Goal: Task Accomplishment & Management: Use online tool/utility

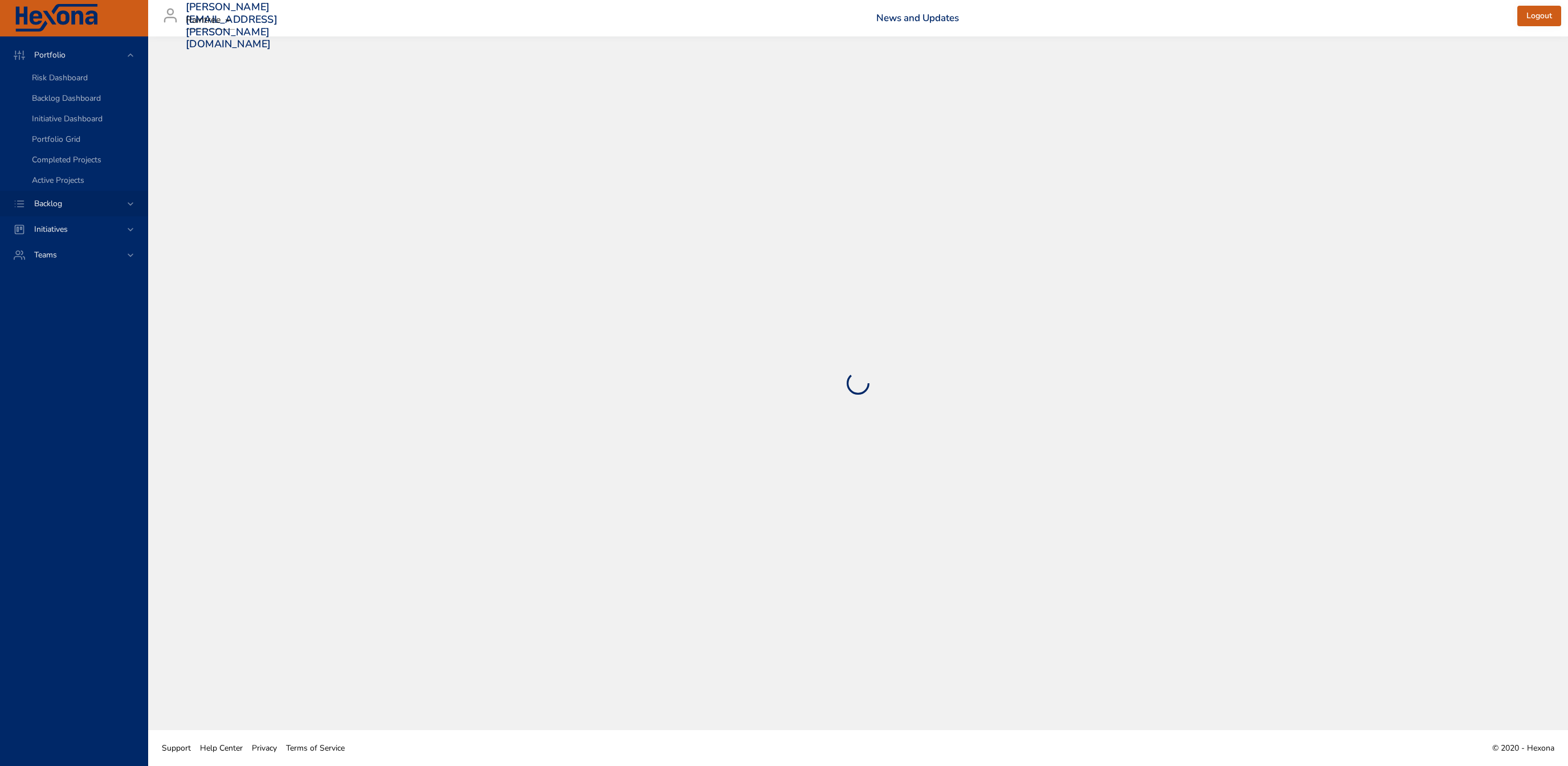
click at [72, 203] on span "Backlog" at bounding box center [48, 203] width 46 height 11
click at [72, 112] on link "Backlog Details" at bounding box center [74, 103] width 147 height 20
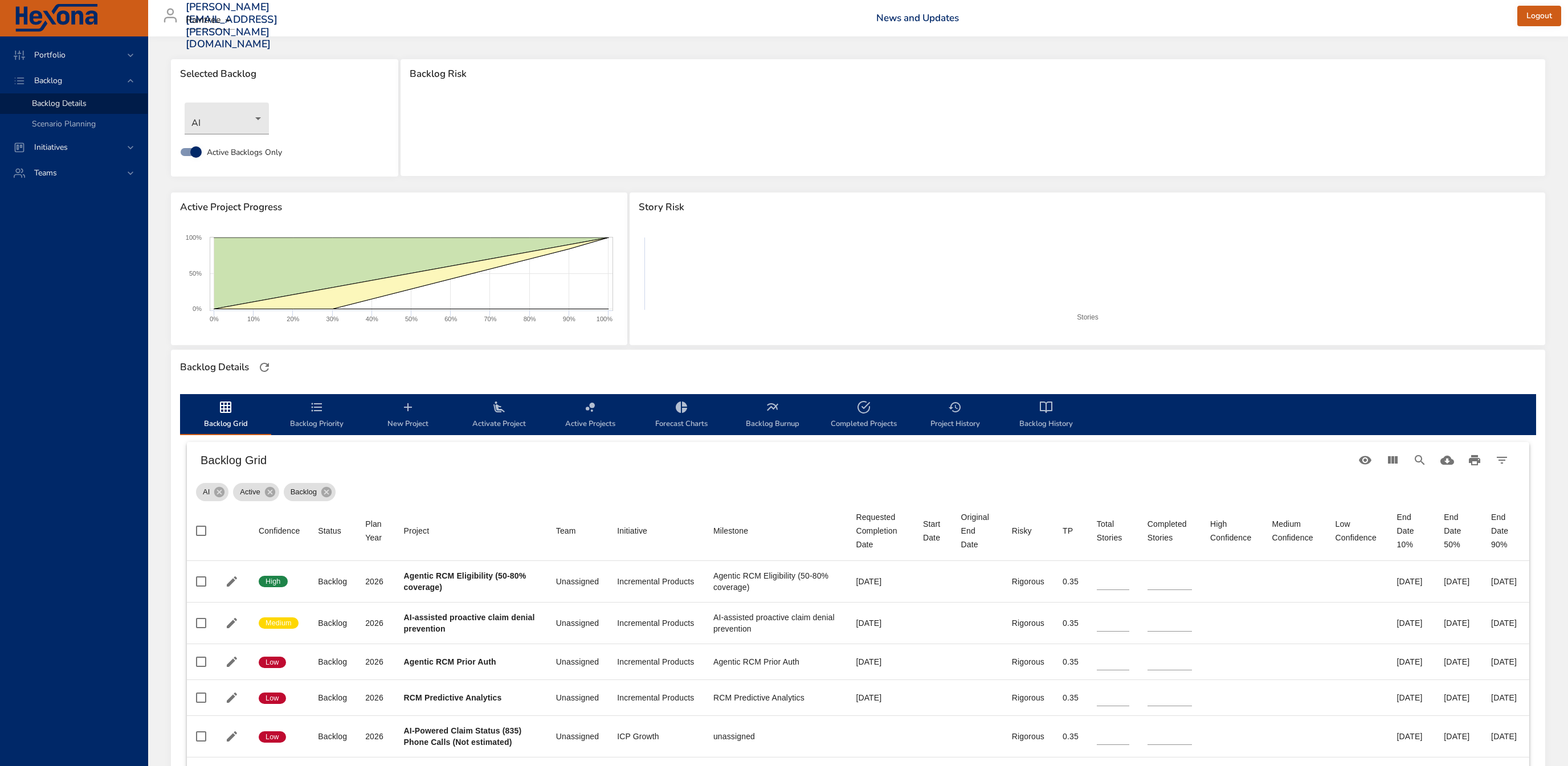
click at [235, 76] on span "Selected Backlog" at bounding box center [284, 74] width 209 height 12
click at [238, 116] on body "Portfolio Backlog Backlog Details Scenario Planning Initiatives Teams [PERSON_N…" at bounding box center [784, 383] width 1568 height 766
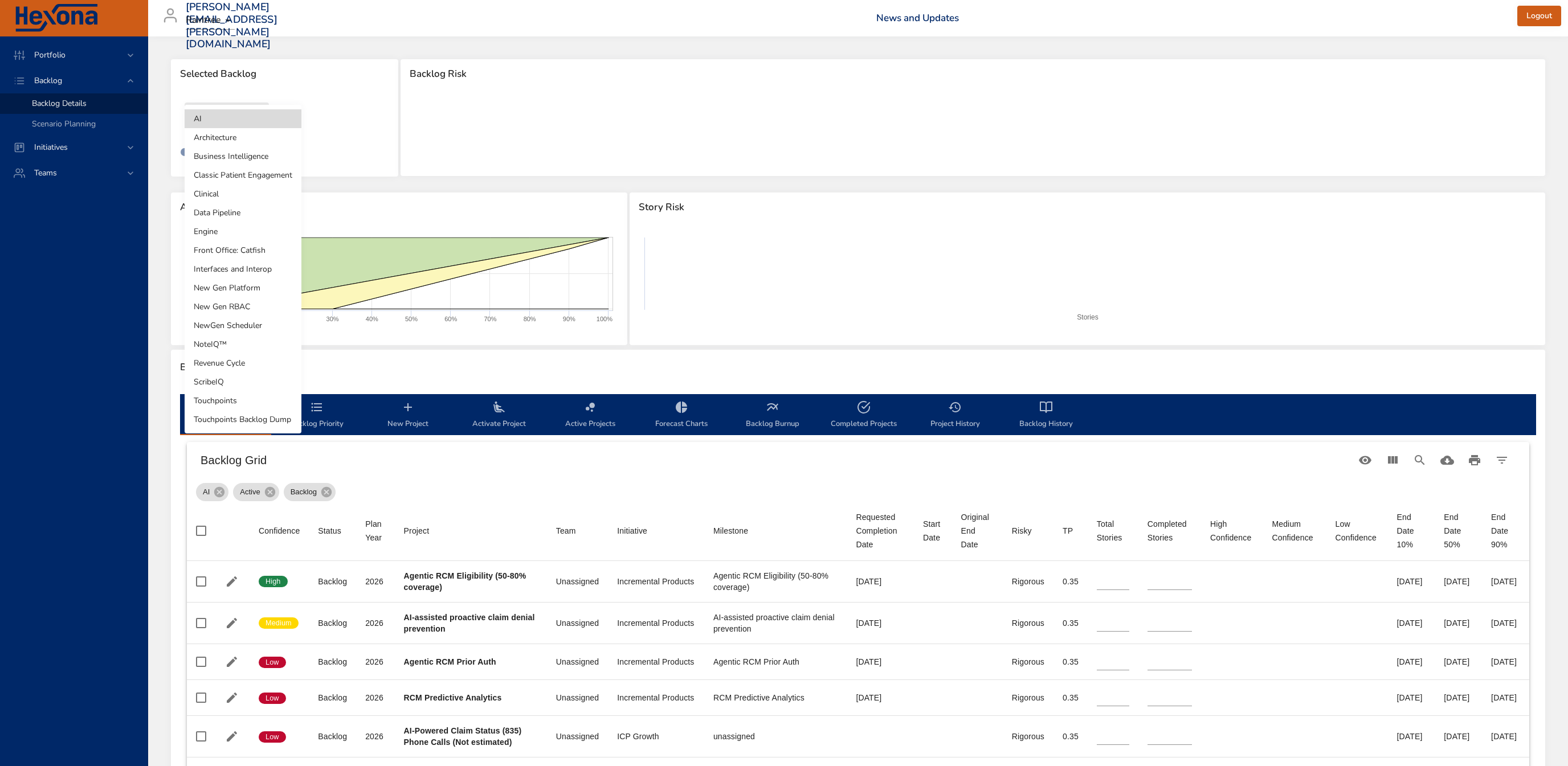
click at [259, 271] on li "Interfaces and Interop" at bounding box center [243, 269] width 117 height 19
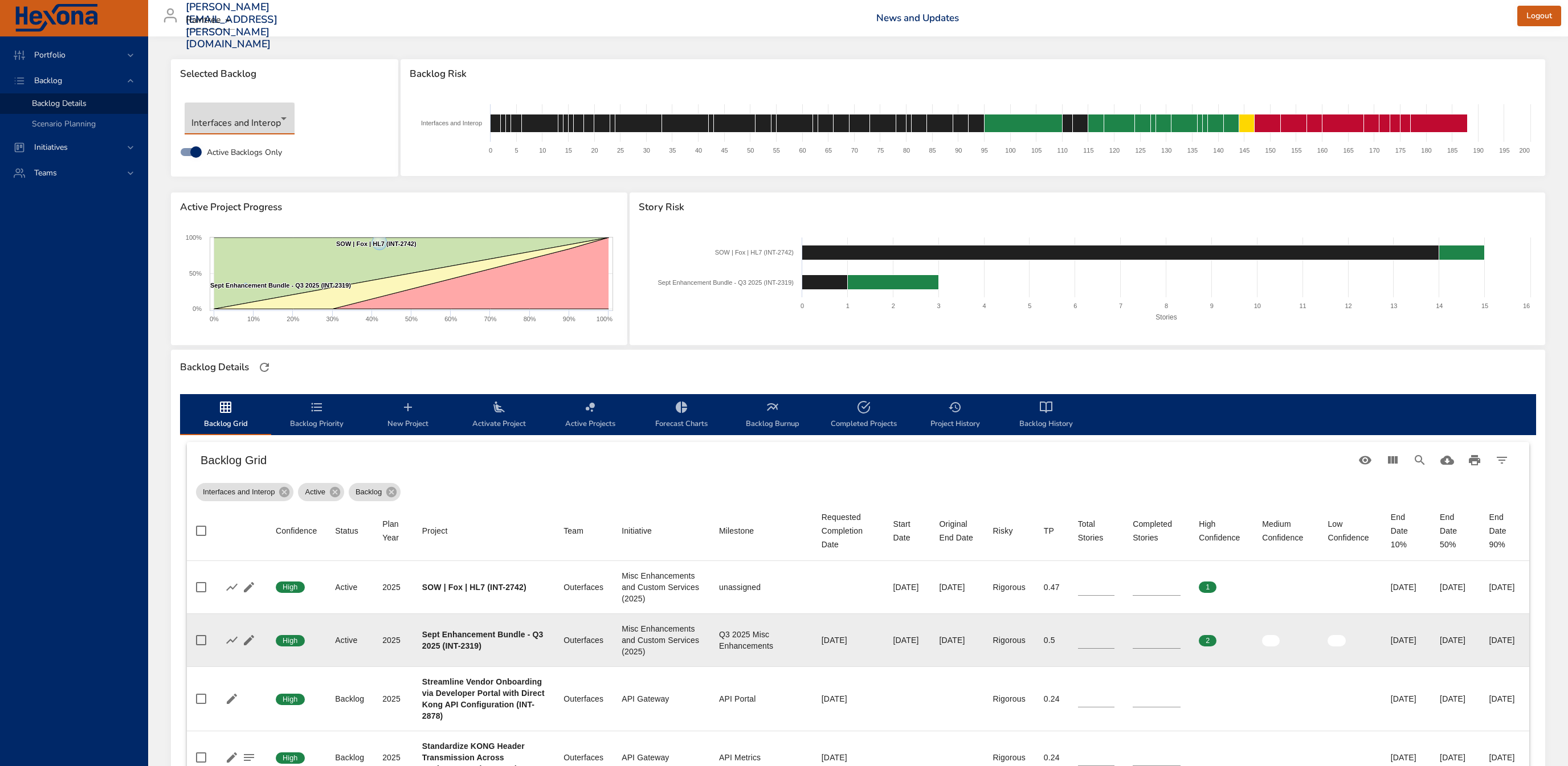
click at [1146, 648] on input "*" at bounding box center [1156, 640] width 48 height 17
type input "*"
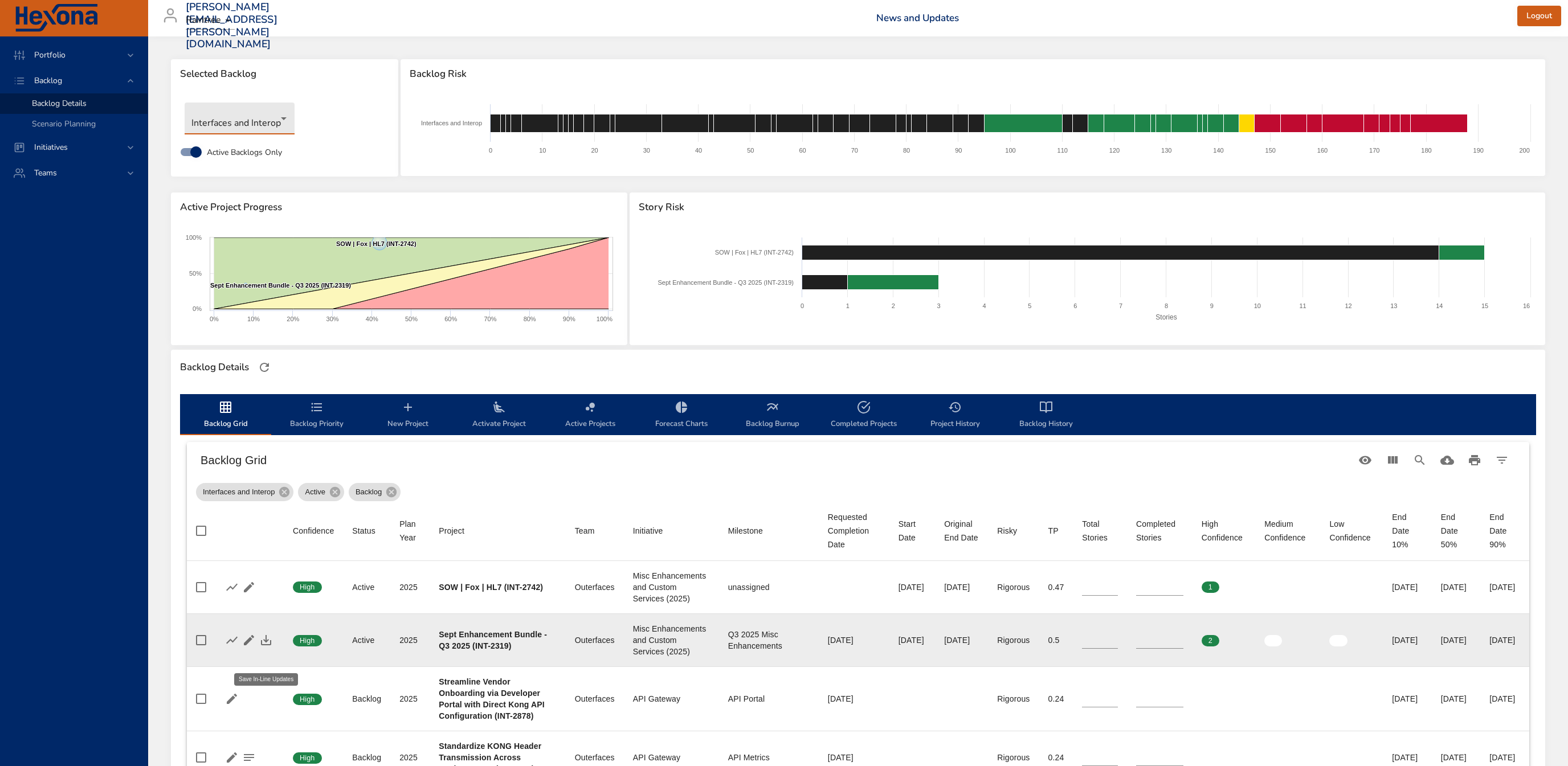
click at [269, 647] on icon "button" at bounding box center [266, 640] width 14 height 14
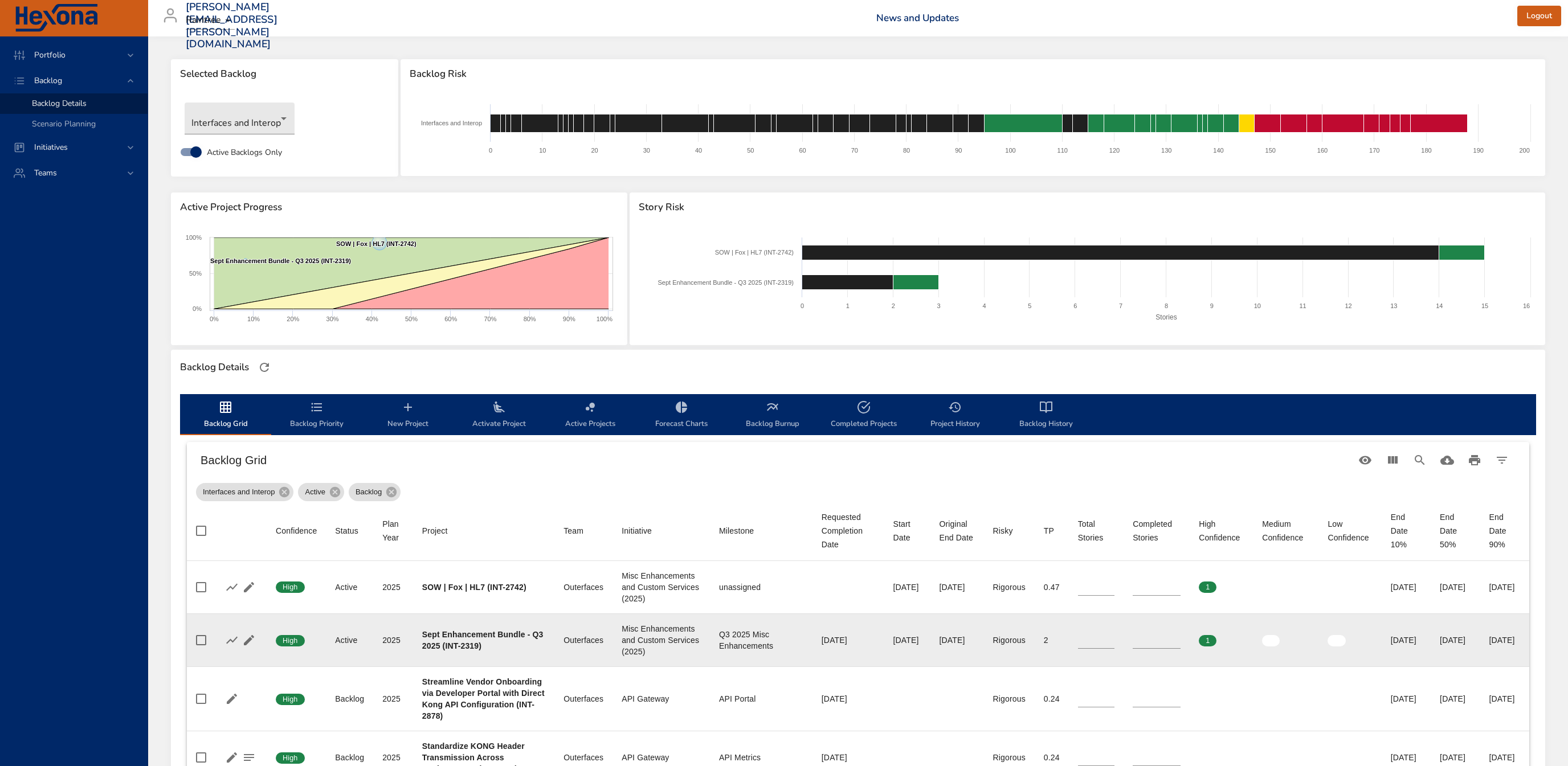
scroll to position [61, 0]
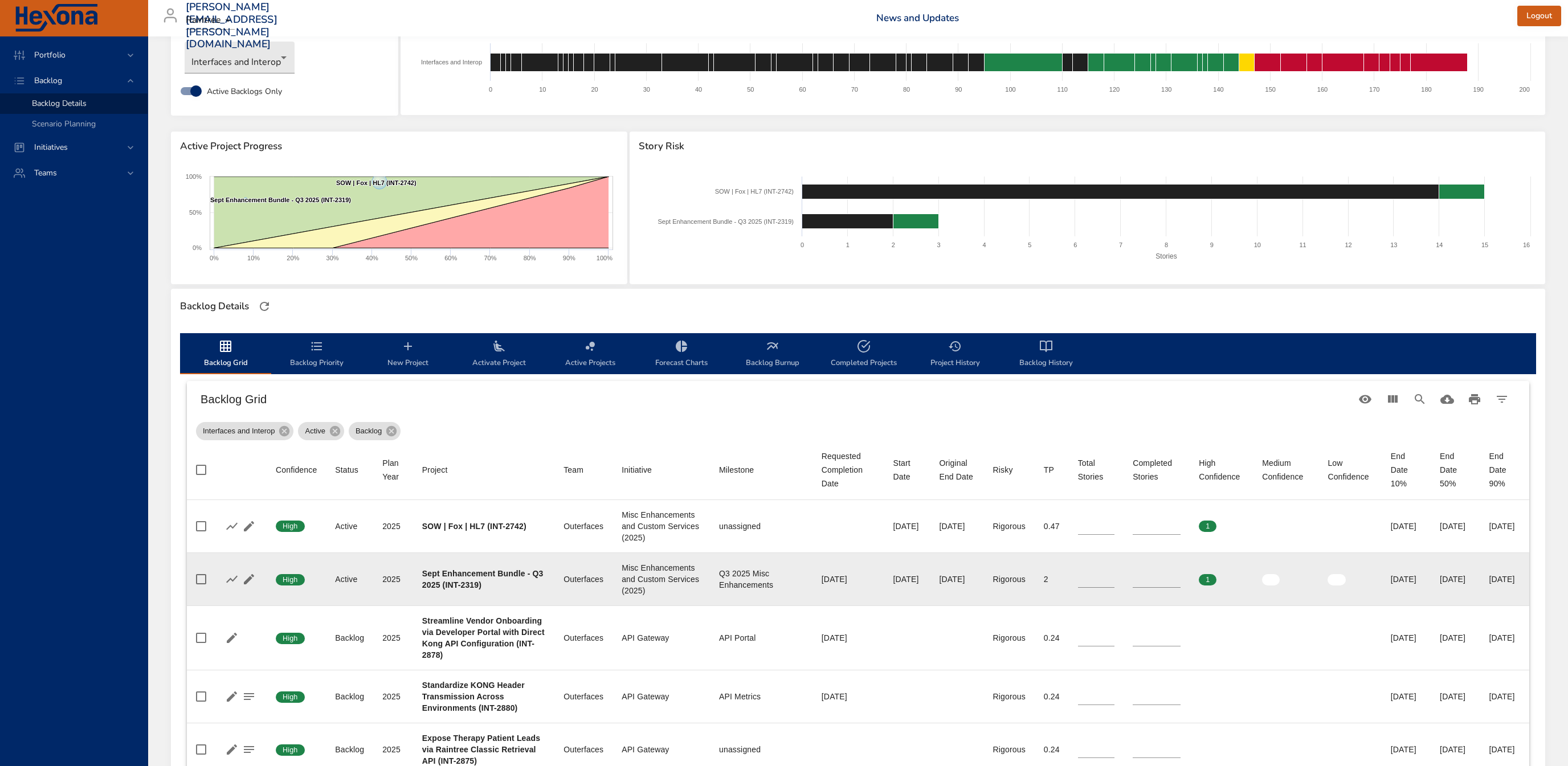
click at [503, 365] on span "Activate Project" at bounding box center [498, 354] width 77 height 30
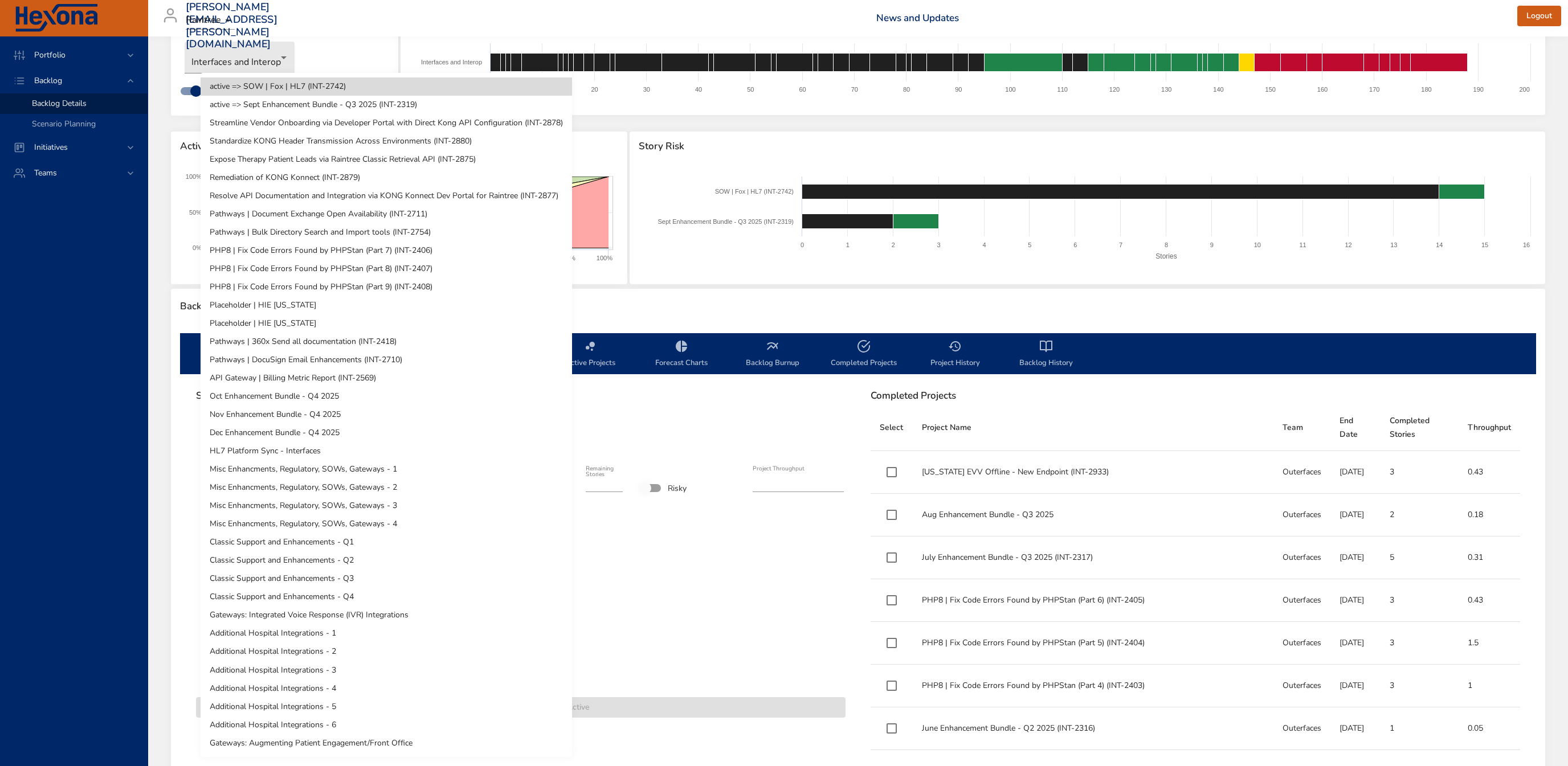
click at [337, 447] on body "Portfolio Backlog Backlog Details Scenario Planning Initiatives Teams [PERSON_N…" at bounding box center [784, 322] width 1568 height 766
click at [406, 125] on li "Streamline Vendor Onboarding via Developer Portal with Direct Kong API Configur…" at bounding box center [386, 123] width 371 height 18
type input "*"
type input "****"
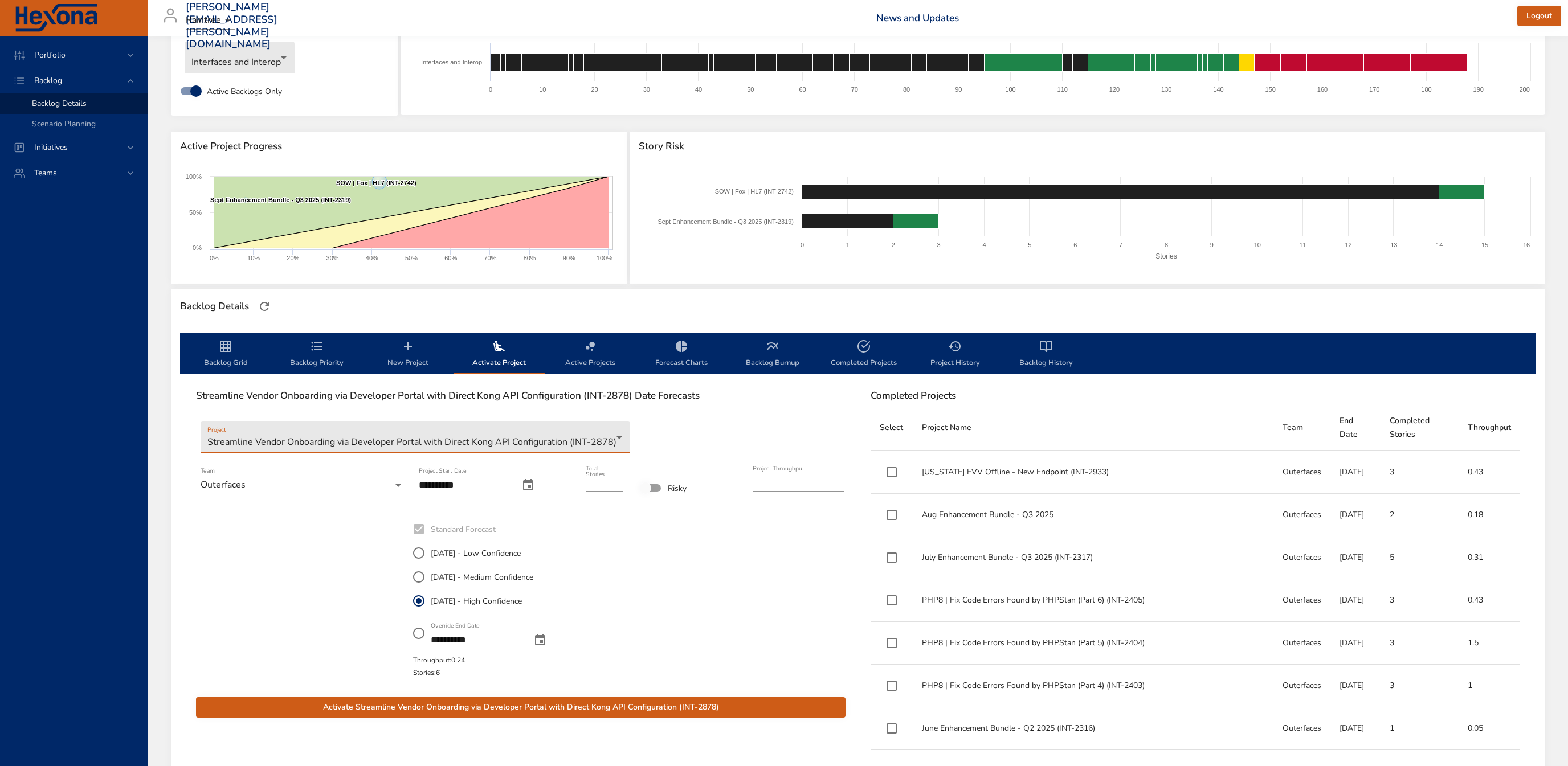
click at [470, 575] on span "[DATE] - Medium Confidence" at bounding box center [482, 577] width 103 height 12
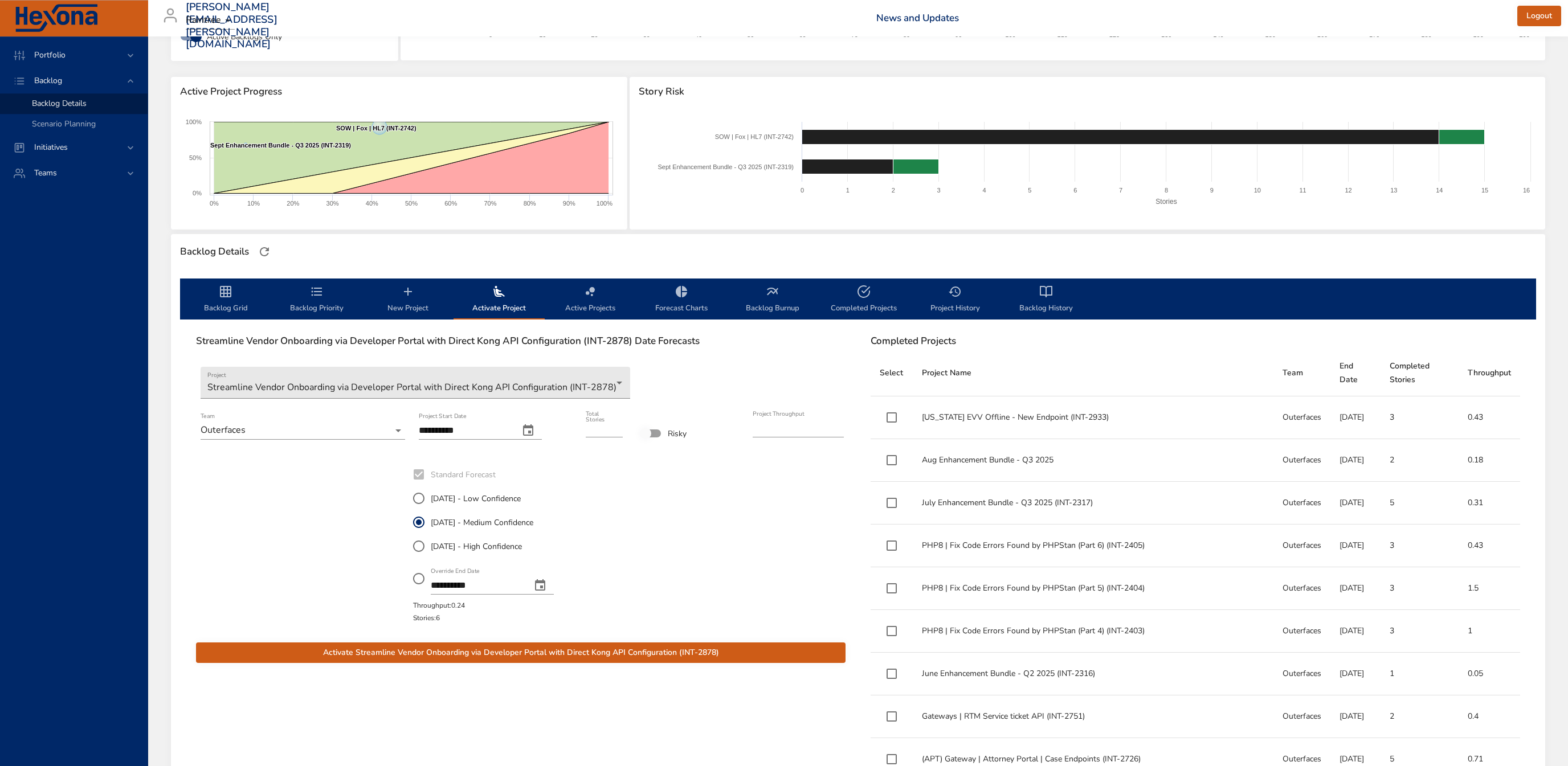
scroll to position [123, 0]
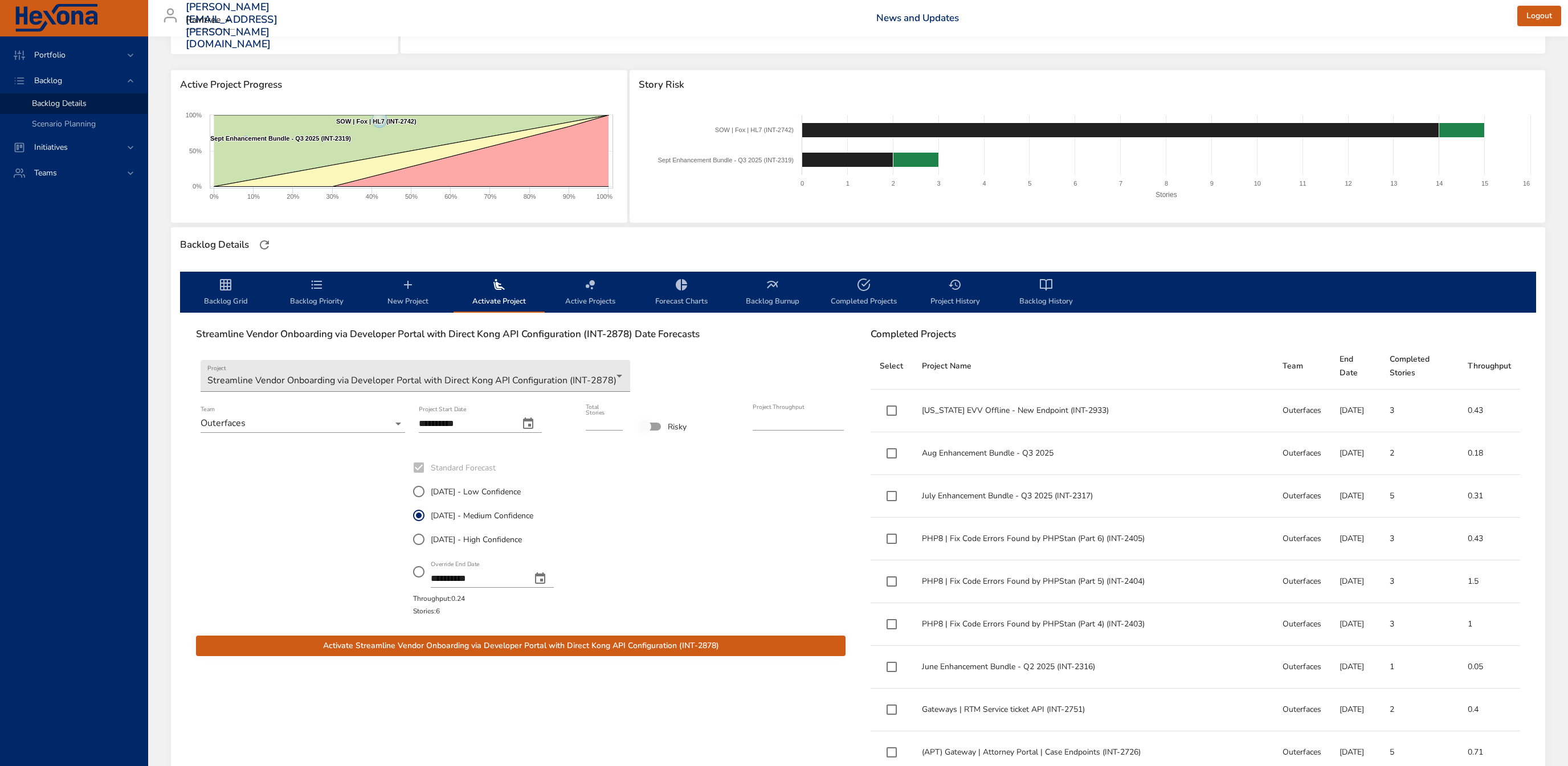
click at [535, 427] on icon "change date" at bounding box center [528, 423] width 14 height 14
click at [480, 511] on p "10" at bounding box center [477, 511] width 9 height 12
type input "**********"
click at [561, 642] on span "Activate Streamline Vendor Onboarding via Developer Portal with Direct Kong API…" at bounding box center [521, 646] width 631 height 14
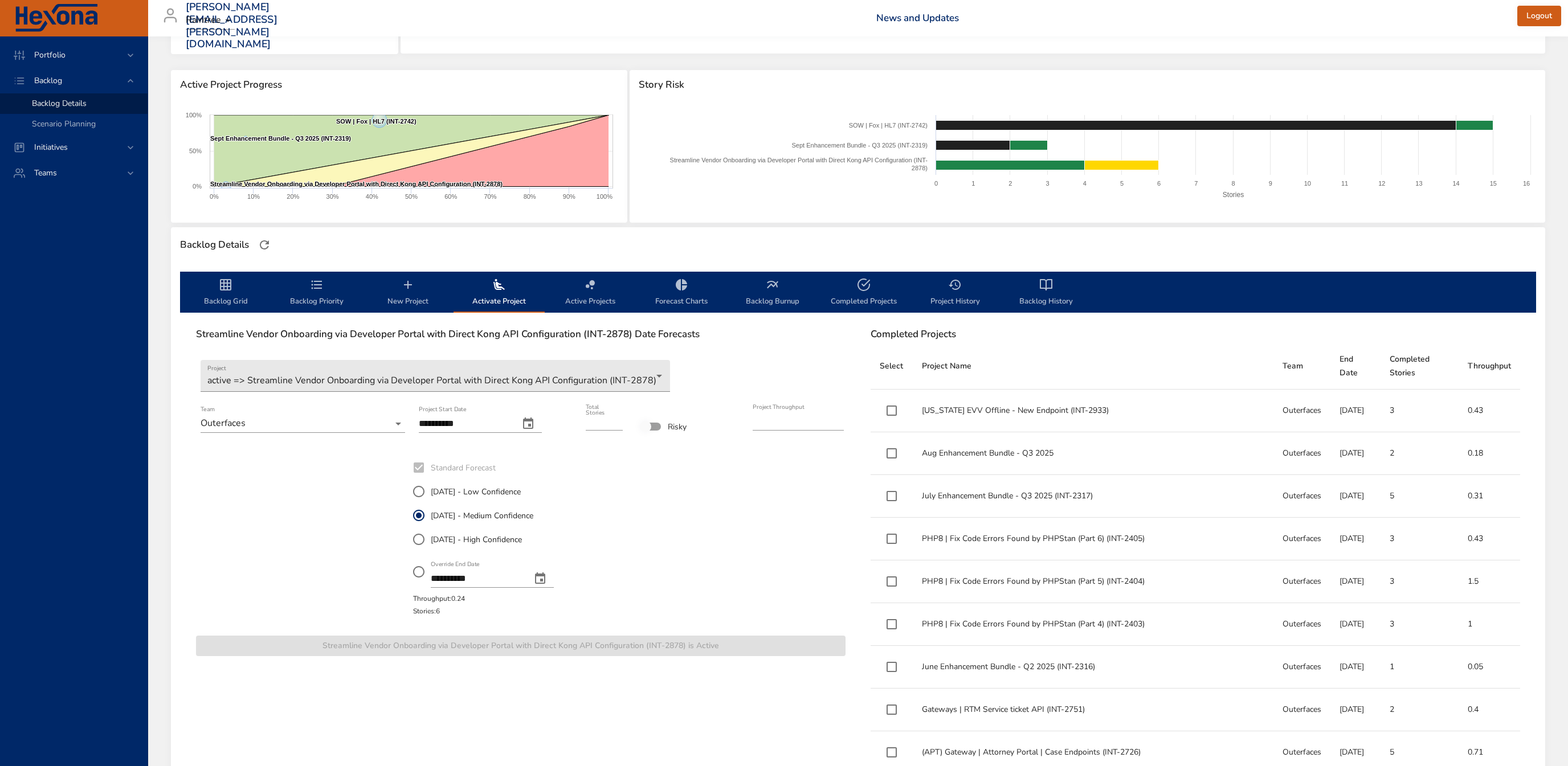
click at [308, 298] on span "Backlog Priority" at bounding box center [316, 293] width 77 height 30
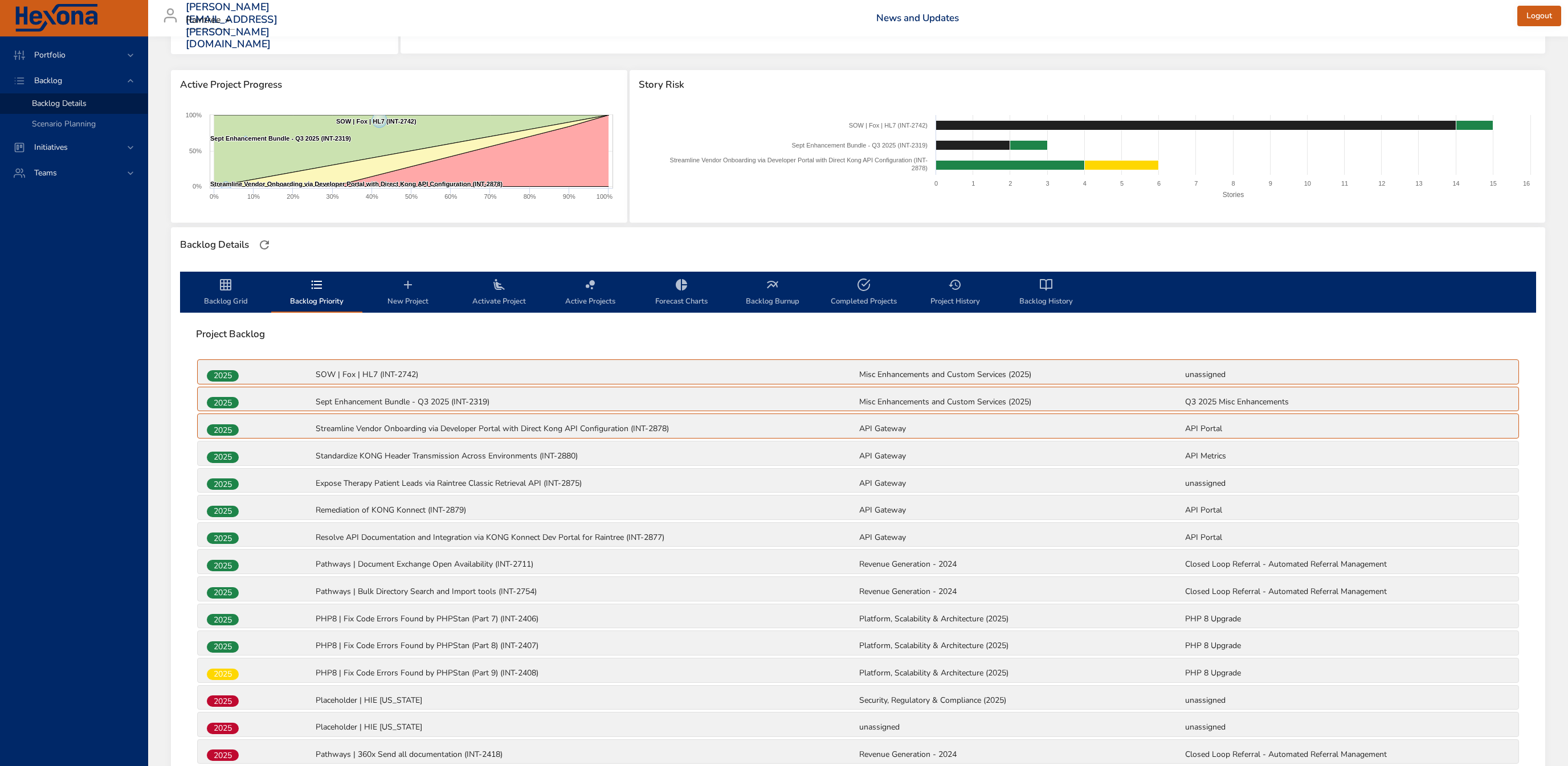
drag, startPoint x: 272, startPoint y: 429, endPoint x: 268, endPoint y: 413, distance: 16.5
click at [268, 414] on div "2025 Streamline Vendor Onboarding via Developer Portal with Direct Kong API Con…" at bounding box center [858, 426] width 1322 height 25
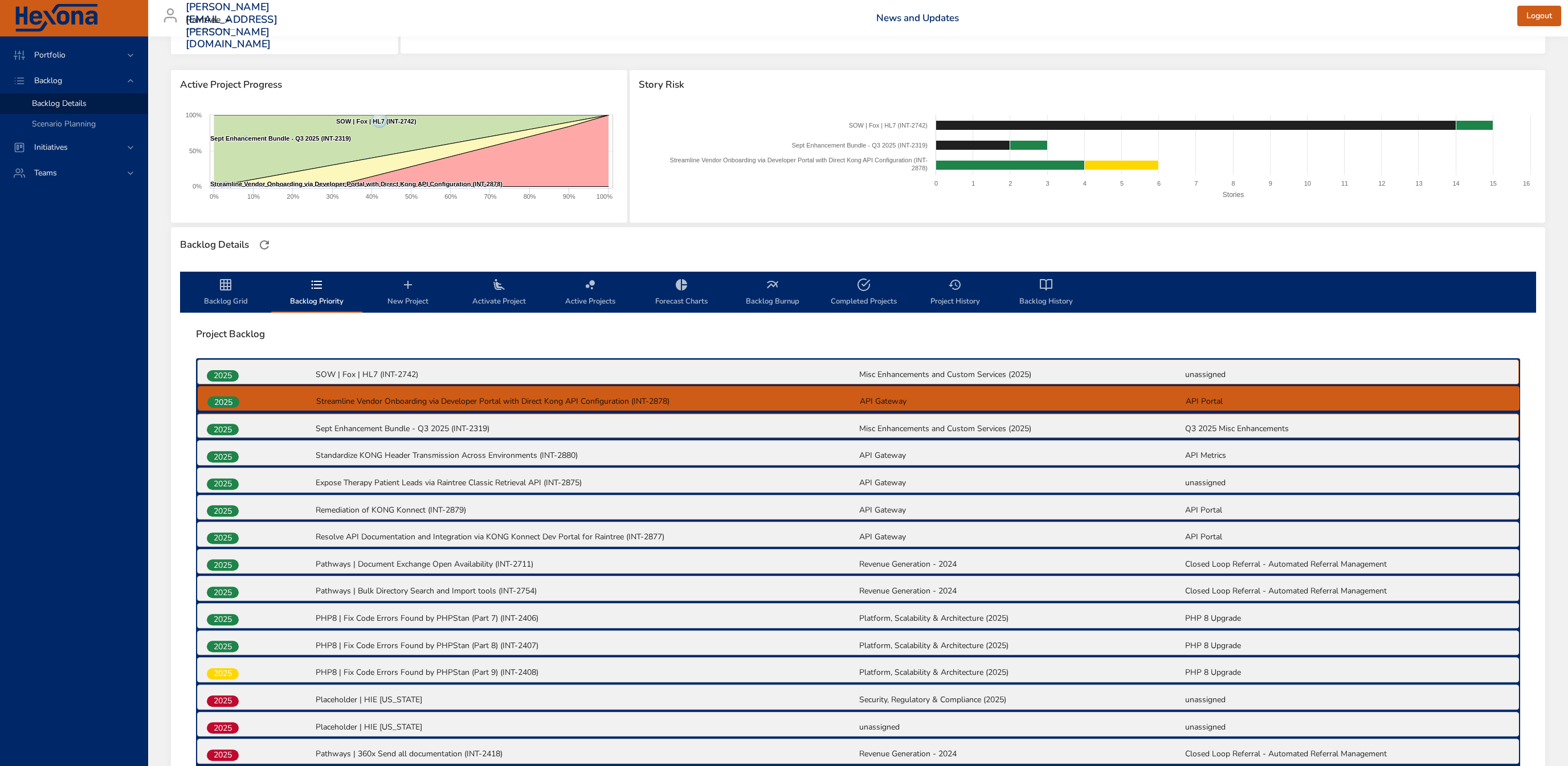
drag, startPoint x: 209, startPoint y: 427, endPoint x: 212, endPoint y: 396, distance: 31.1
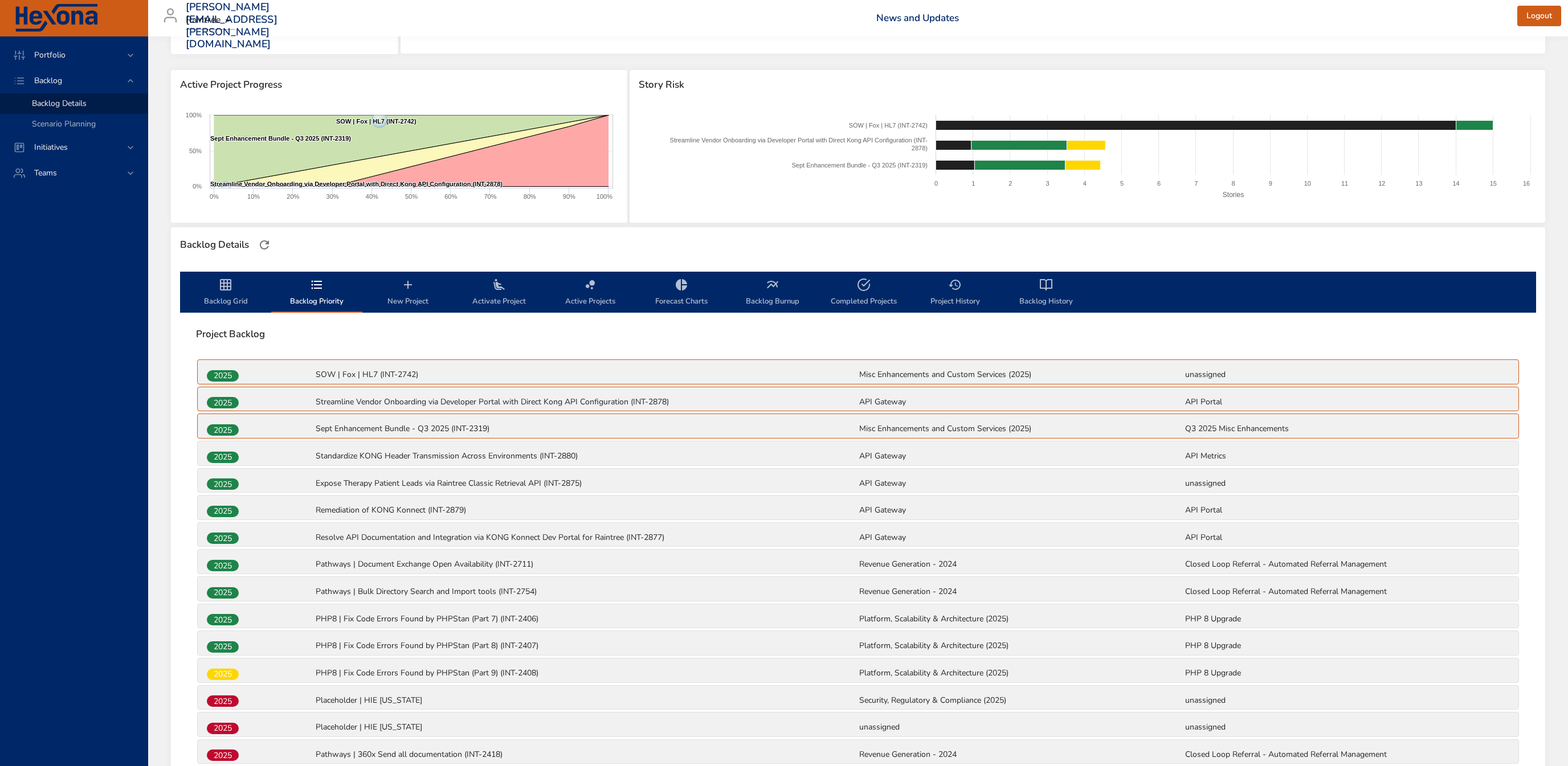
click at [232, 292] on span "Backlog Grid" at bounding box center [225, 293] width 77 height 30
